Goal: Complete application form: Complete application form

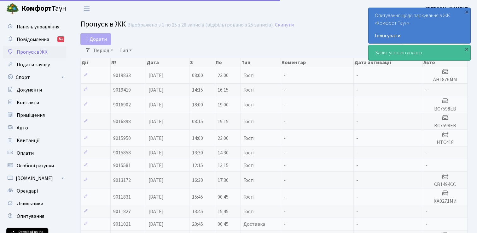
select select "25"
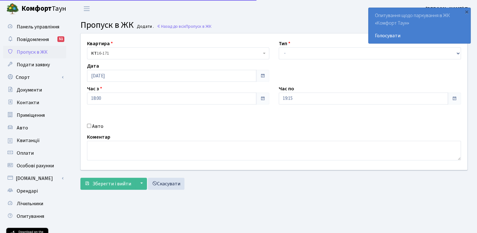
click at [90, 127] on input "Авто" at bounding box center [89, 126] width 4 height 4
checkbox input "true"
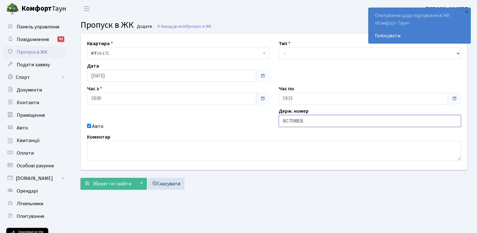
type input "ВС7598ЕВ"
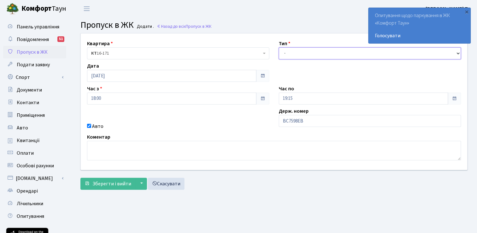
click at [305, 55] on select "- Доставка Таксі Гості Сервіс" at bounding box center [370, 53] width 182 height 12
select select "3"
click at [279, 47] on select "- Доставка Таксі Гості Сервіс" at bounding box center [370, 53] width 182 height 12
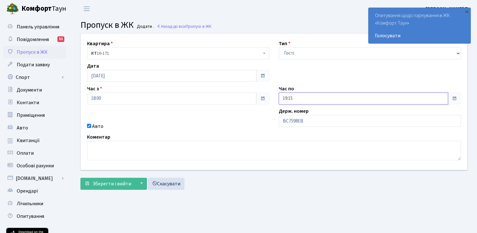
click at [307, 95] on input "19:15" at bounding box center [363, 98] width 169 height 12
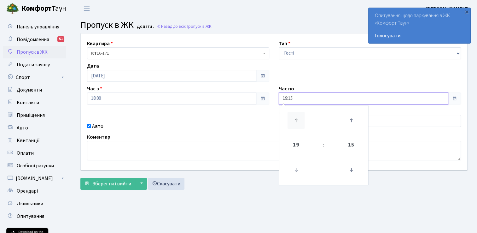
click at [295, 117] on icon at bounding box center [296, 120] width 17 height 17
click at [348, 118] on icon at bounding box center [351, 120] width 17 height 17
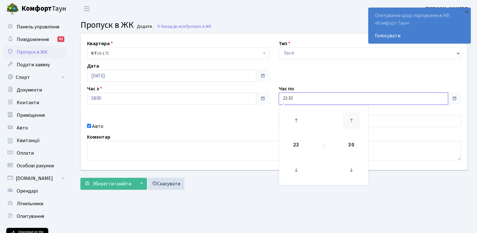
click at [348, 118] on icon at bounding box center [351, 120] width 17 height 17
type input "23:45"
click at [168, 132] on div "Квартира <b>КТ</b>&nbsp;&nbsp;&nbsp;&nbsp;16-171 КТ 16-171 Тип - Доставка Таксі…" at bounding box center [274, 101] width 396 height 136
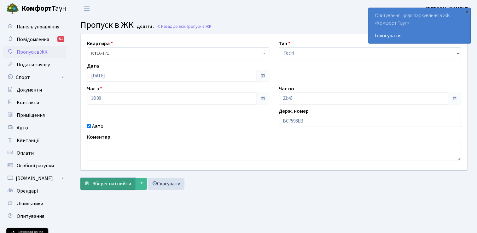
click at [122, 184] on span "Зберегти і вийти" at bounding box center [111, 183] width 39 height 7
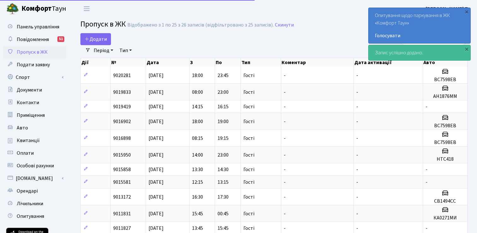
select select "25"
